Goal: Contribute content: Add original content to the website for others to see

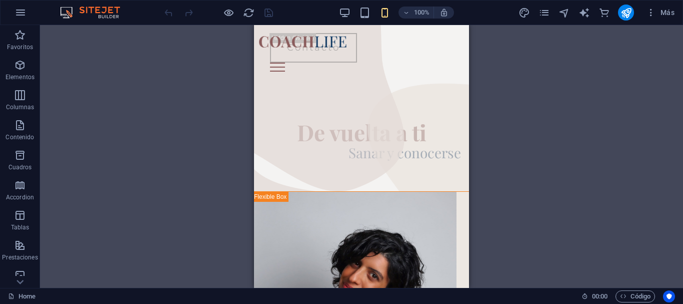
click at [538, 107] on div "Arrastra aquí para reemplazar el contenido existente. Si quieres crear un eleme…" at bounding box center [361, 156] width 643 height 263
click at [577, 74] on div "Arrastra aquí para reemplazar el contenido existente. Si quieres crear un eleme…" at bounding box center [361, 156] width 643 height 263
drag, startPoint x: 465, startPoint y: 254, endPoint x: 729, endPoint y: 51, distance: 333.2
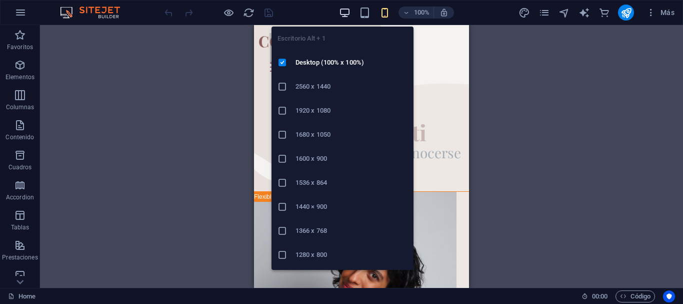
click at [348, 13] on icon "button" at bounding box center [345, 13] width 12 height 12
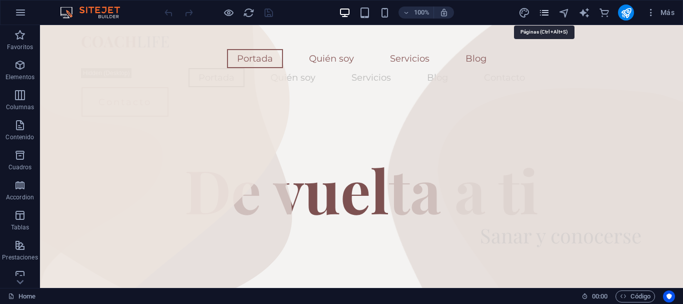
click at [549, 15] on icon "pages" at bounding box center [545, 13] width 12 height 12
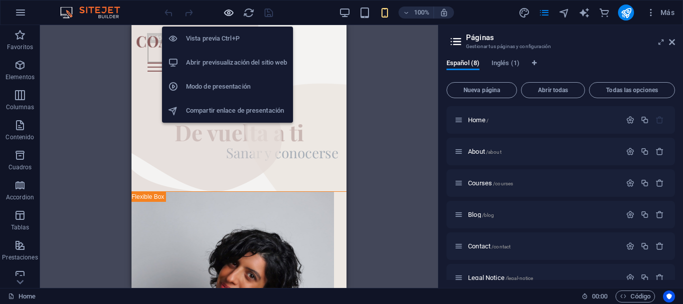
click at [227, 13] on icon "button" at bounding box center [229, 13] width 12 height 12
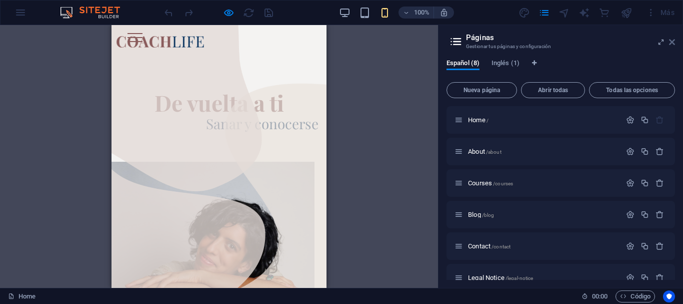
click at [671, 43] on icon at bounding box center [672, 42] width 6 height 8
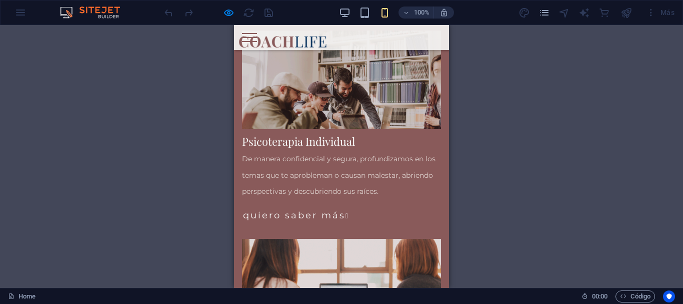
scroll to position [1197, 0]
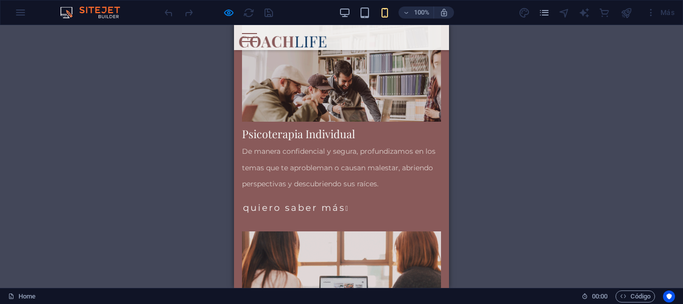
drag, startPoint x: 444, startPoint y: 69, endPoint x: 686, endPoint y: 150, distance: 255.1
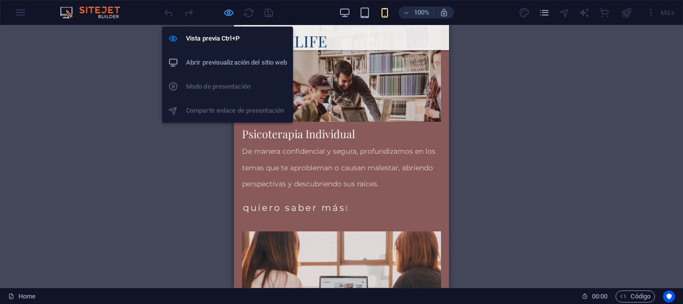
click at [227, 17] on icon "button" at bounding box center [229, 13] width 12 height 12
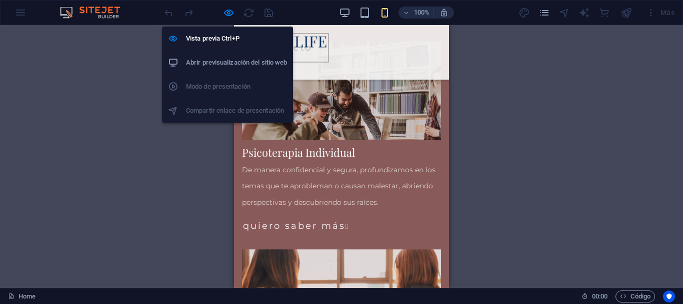
scroll to position [1216, 0]
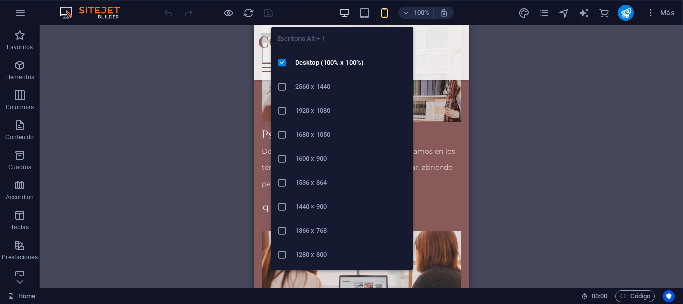
click at [348, 14] on icon "button" at bounding box center [345, 13] width 12 height 12
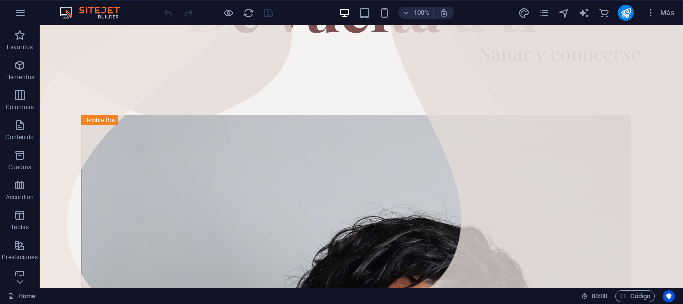
scroll to position [156, 0]
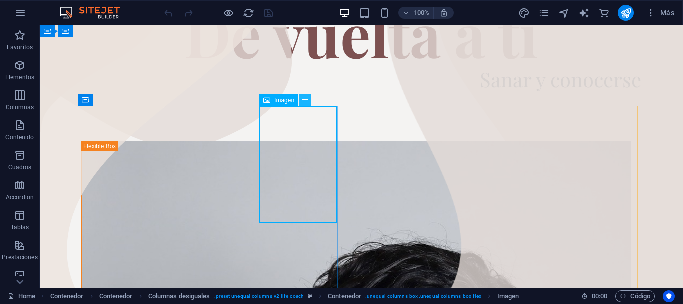
click at [306, 99] on icon at bounding box center [306, 100] width 6 height 11
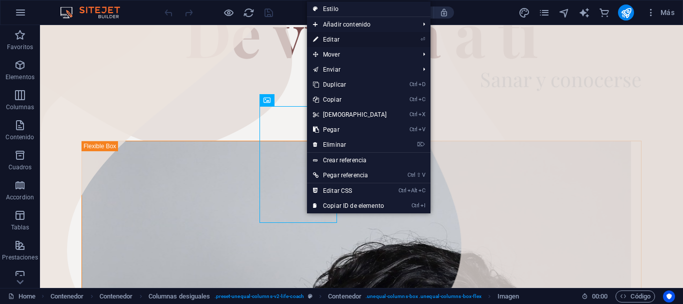
click at [359, 39] on link "⏎ Editar" at bounding box center [350, 39] width 86 height 15
select select "%"
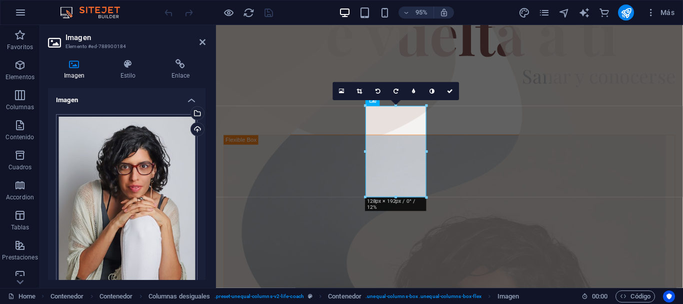
scroll to position [152, 0]
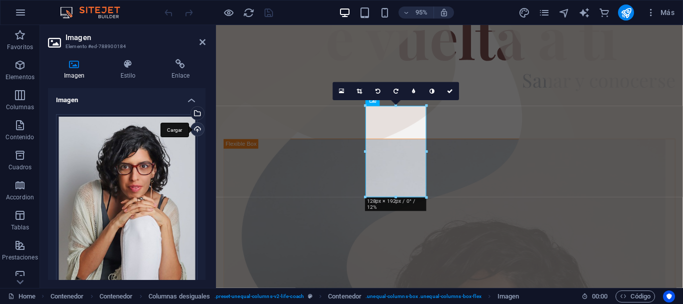
click at [195, 128] on div "Cargar" at bounding box center [196, 130] width 15 height 15
click at [200, 128] on div "Cargar" at bounding box center [196, 130] width 15 height 15
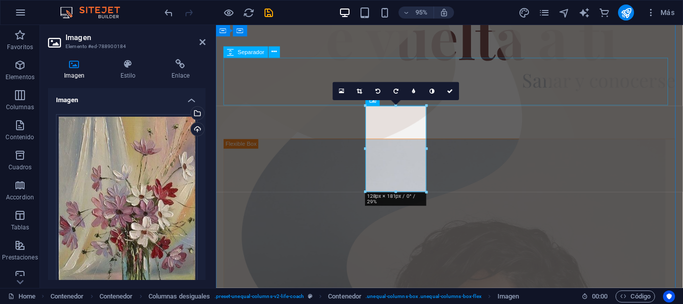
click at [355, 95] on div at bounding box center [462, 120] width 476 height 50
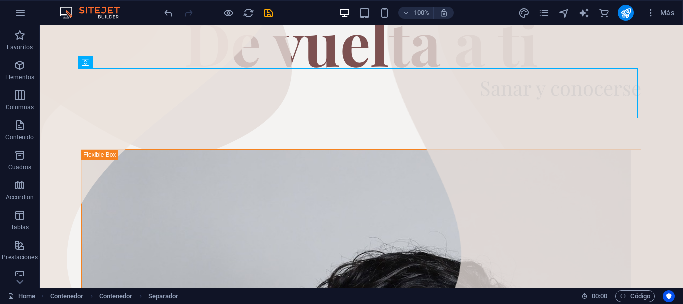
scroll to position [148, 0]
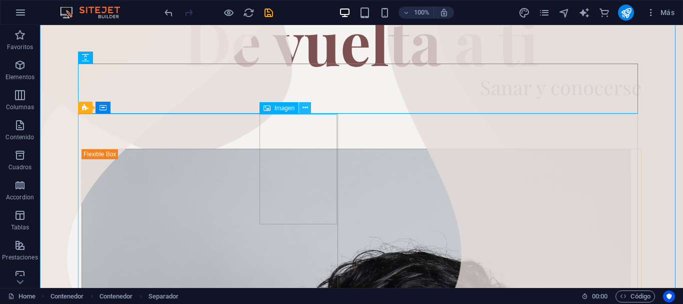
click at [306, 110] on icon at bounding box center [306, 108] width 6 height 11
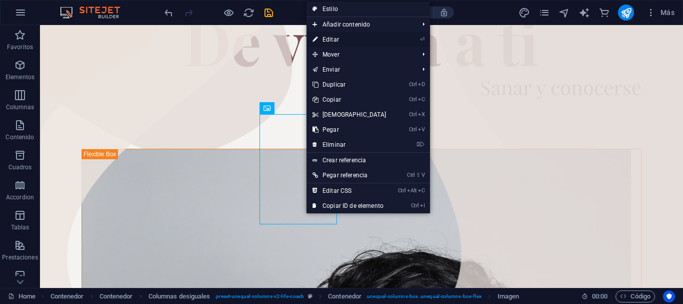
click at [340, 41] on link "⏎ Editar" at bounding box center [350, 39] width 86 height 15
select select "%"
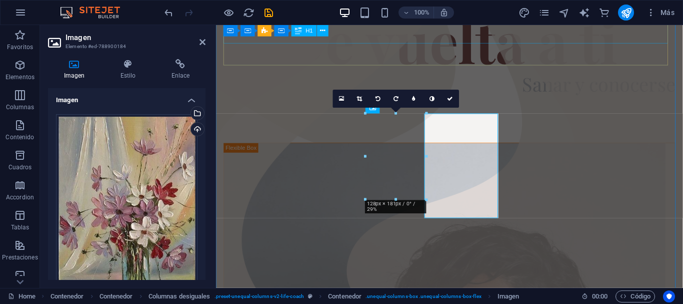
scroll to position [144, 0]
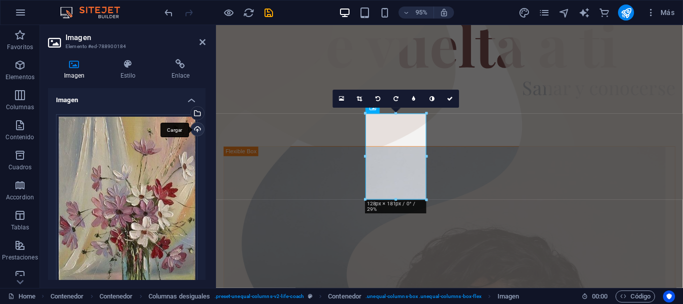
click at [193, 132] on div "Cargar" at bounding box center [196, 130] width 15 height 15
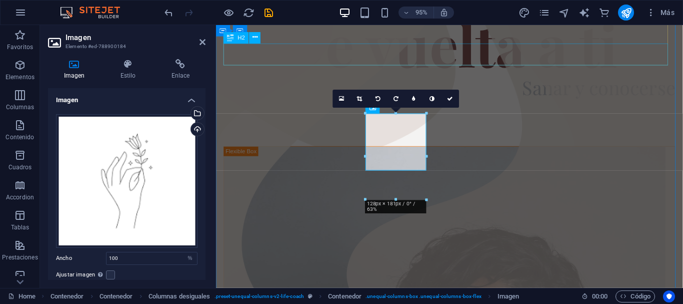
click at [451, 80] on div "Sanar y conocerse" at bounding box center [462, 91] width 476 height 23
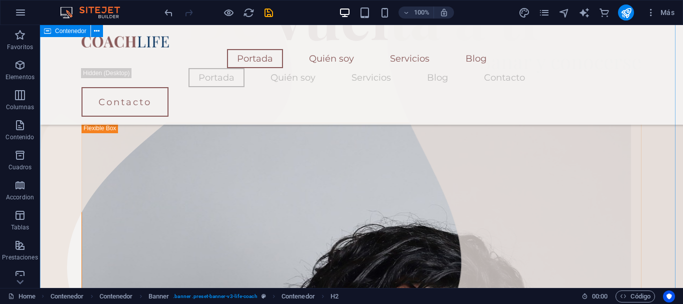
scroll to position [612, 0]
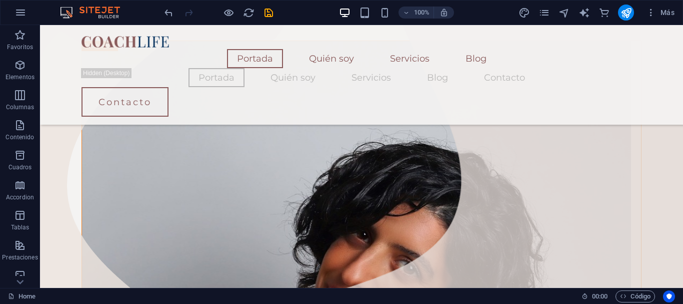
scroll to position [252, 0]
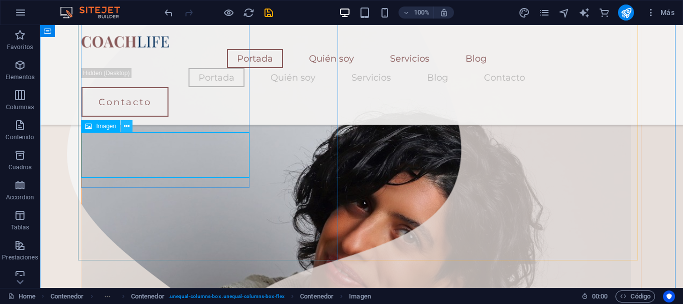
click at [127, 127] on icon at bounding box center [127, 126] width 6 height 11
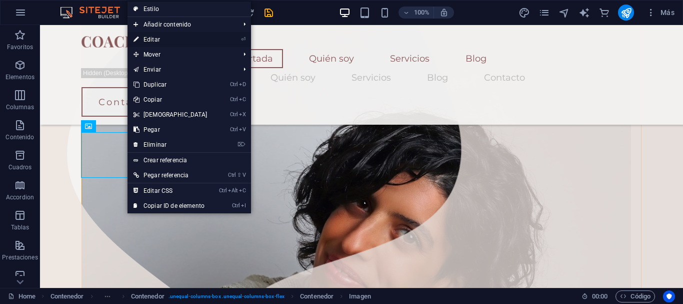
click at [155, 38] on link "⏎ Editar" at bounding box center [171, 39] width 86 height 15
select select "%"
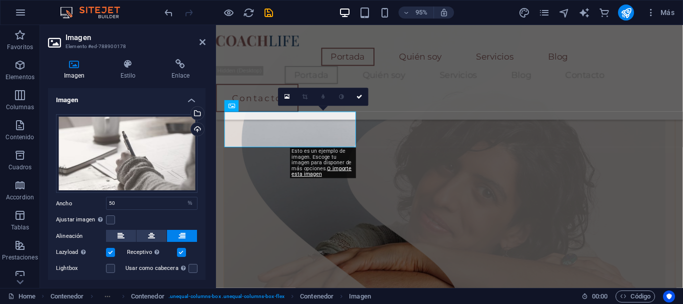
scroll to position [248, 0]
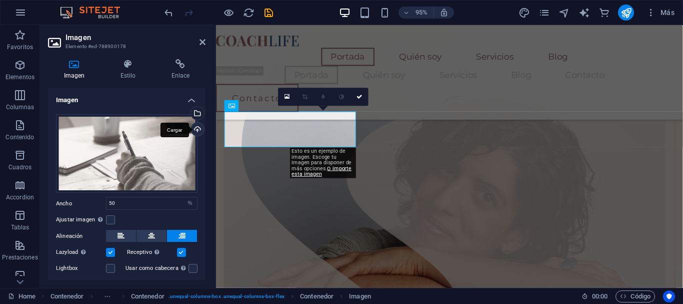
click at [197, 128] on div "Cargar" at bounding box center [196, 130] width 15 height 15
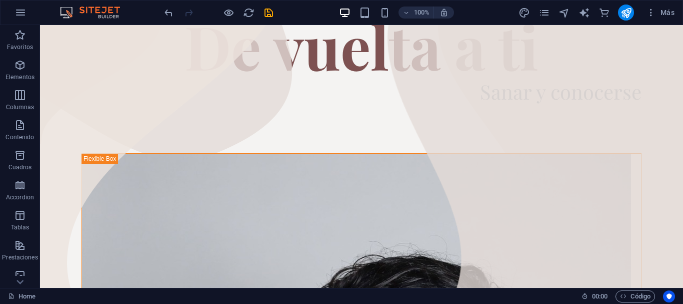
scroll to position [148, 0]
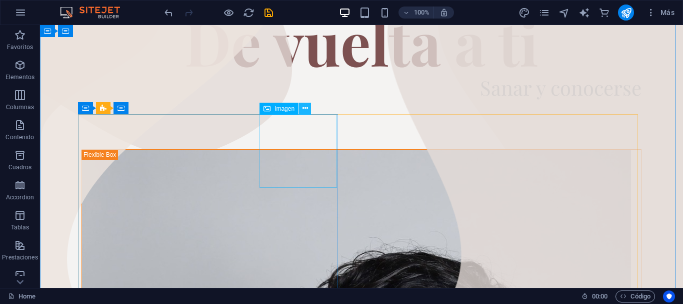
click at [306, 110] on icon at bounding box center [306, 108] width 6 height 11
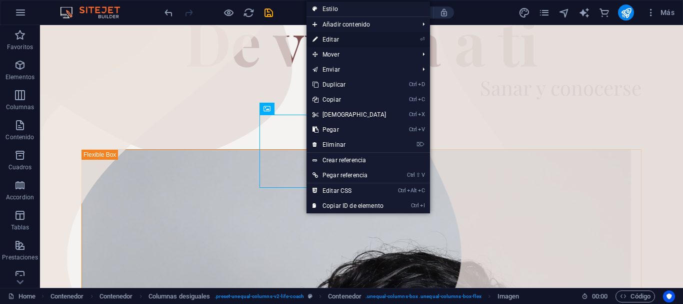
click at [354, 42] on link "⏎ Editar" at bounding box center [350, 39] width 86 height 15
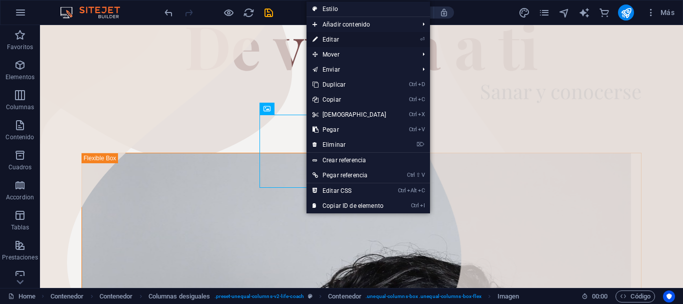
select select "%"
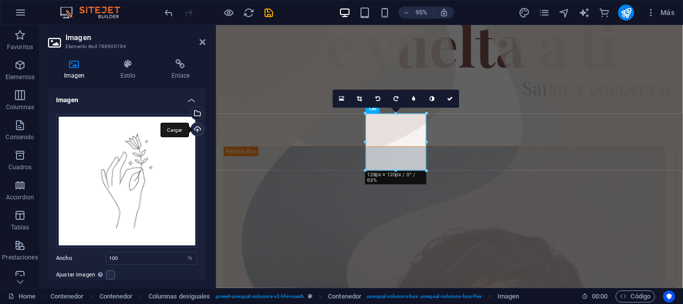
click at [193, 129] on div "Cargar" at bounding box center [196, 130] width 15 height 15
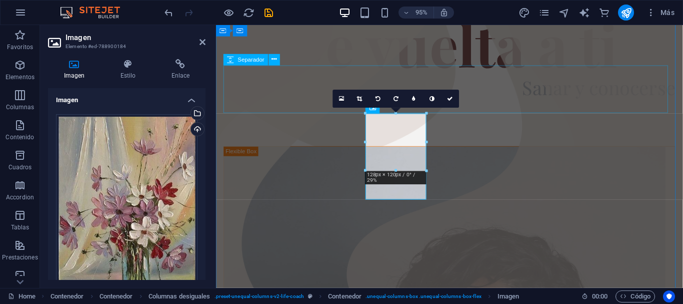
click at [533, 103] on div at bounding box center [462, 128] width 476 height 50
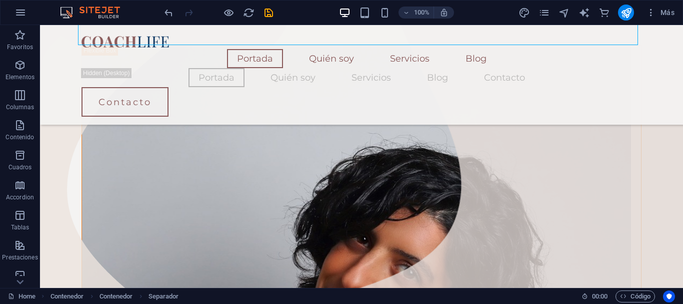
scroll to position [209, 0]
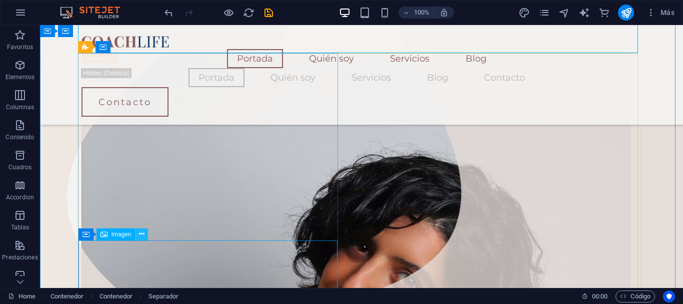
click at [143, 235] on icon at bounding box center [142, 234] width 6 height 11
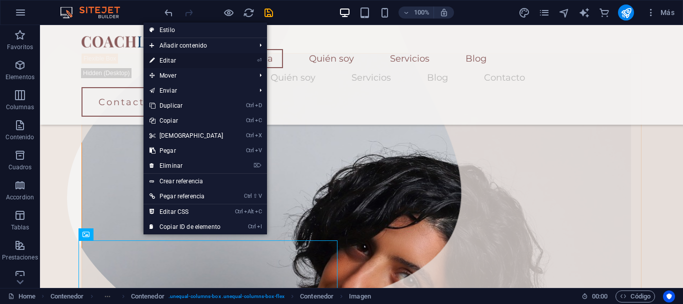
click at [177, 60] on link "⏎ Editar" at bounding box center [187, 60] width 86 height 15
select select "%"
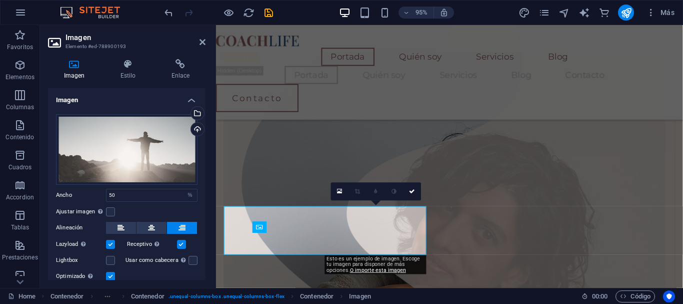
scroll to position [205, 0]
click at [196, 131] on div "Cargar" at bounding box center [196, 130] width 15 height 15
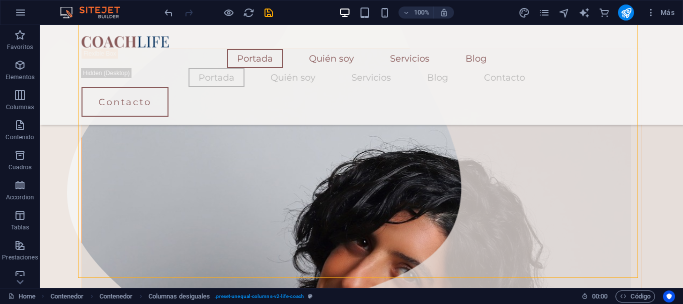
scroll to position [196, 0]
